Goal: Task Accomplishment & Management: Use online tool/utility

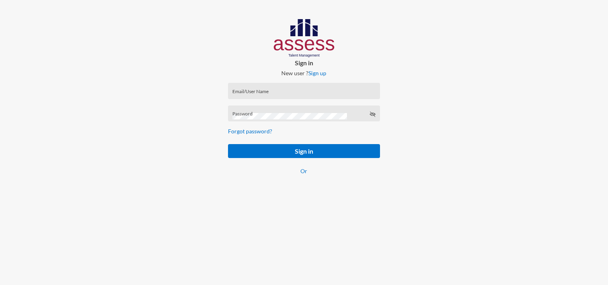
click at [258, 90] on input "Email/User Name" at bounding box center [303, 93] width 143 height 6
paste input "mhspl17742"
type input "mhspl17742"
click at [252, 111] on div "Password" at bounding box center [303, 115] width 143 height 12
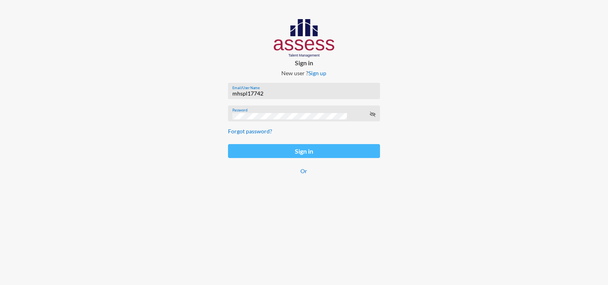
click at [281, 152] on button "Sign in" at bounding box center [304, 151] width 152 height 14
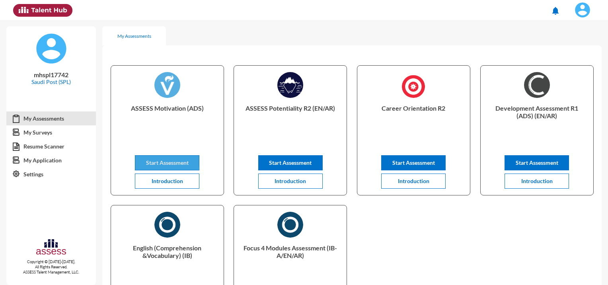
click at [149, 159] on button "Start Assessment" at bounding box center [167, 162] width 64 height 15
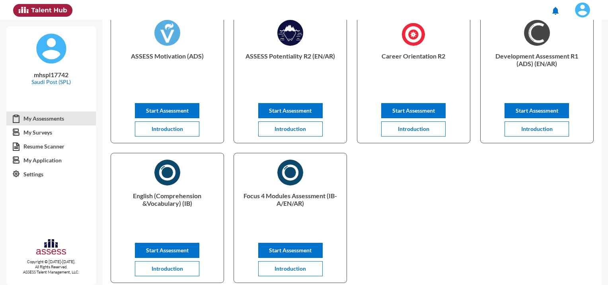
scroll to position [40, 0]
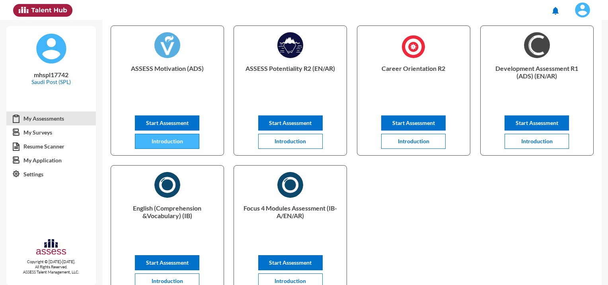
click at [176, 144] on span "Introduction" at bounding box center [167, 141] width 31 height 7
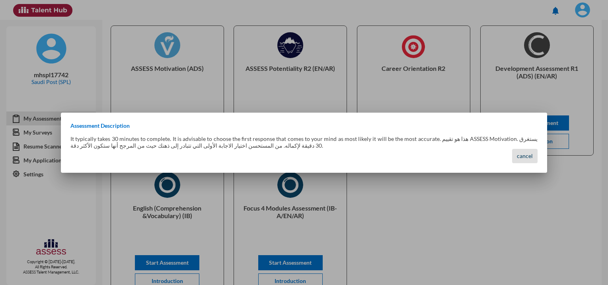
click at [523, 156] on span "cancel" at bounding box center [525, 155] width 16 height 7
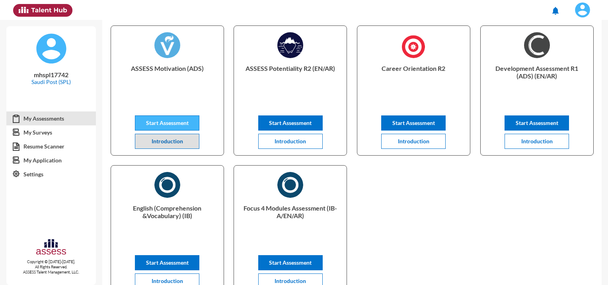
click at [189, 126] on button "Start Assessment" at bounding box center [167, 122] width 64 height 15
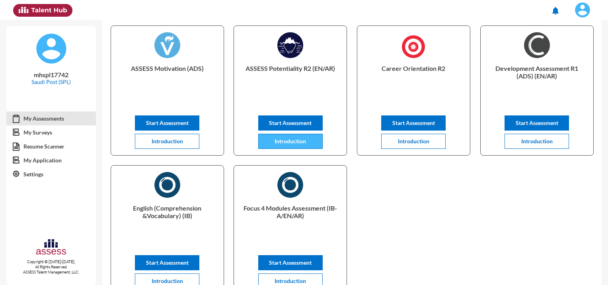
click at [289, 143] on span "Introduction" at bounding box center [290, 141] width 31 height 7
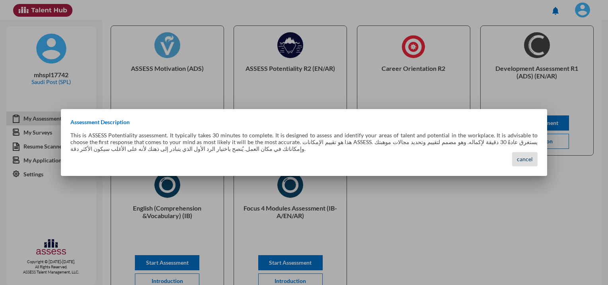
click at [529, 156] on span "cancel" at bounding box center [525, 159] width 16 height 7
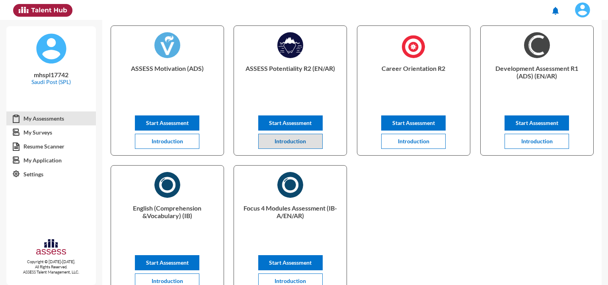
click at [577, 6] on img at bounding box center [583, 10] width 16 height 16
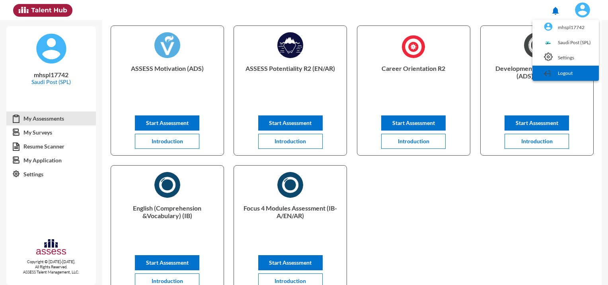
click at [564, 75] on link "Logout" at bounding box center [566, 73] width 59 height 15
